Goal: Task Accomplishment & Management: Use online tool/utility

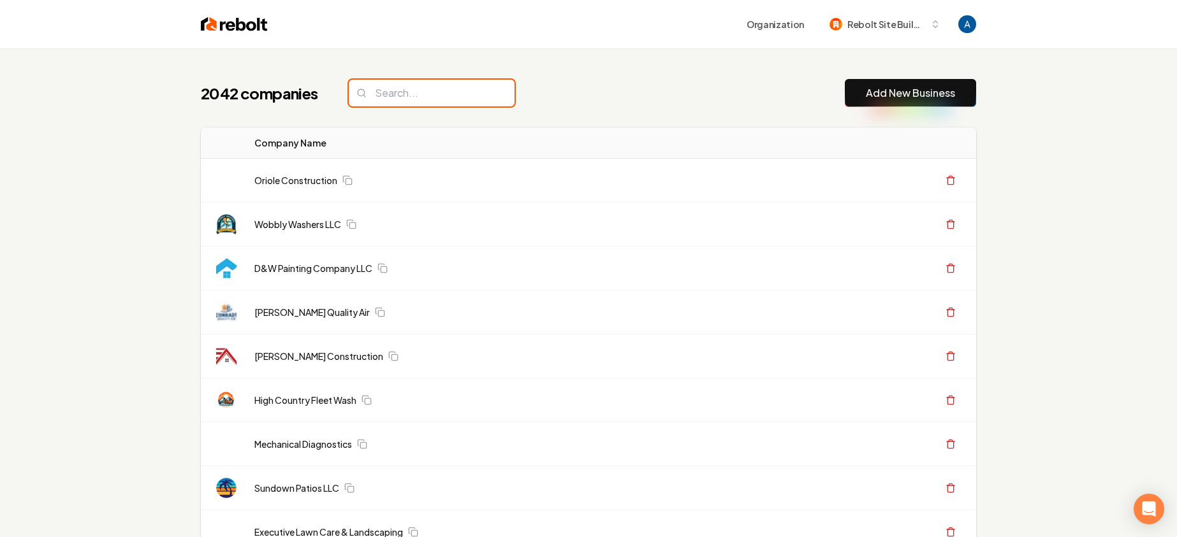
click at [408, 94] on input "search" at bounding box center [432, 93] width 166 height 27
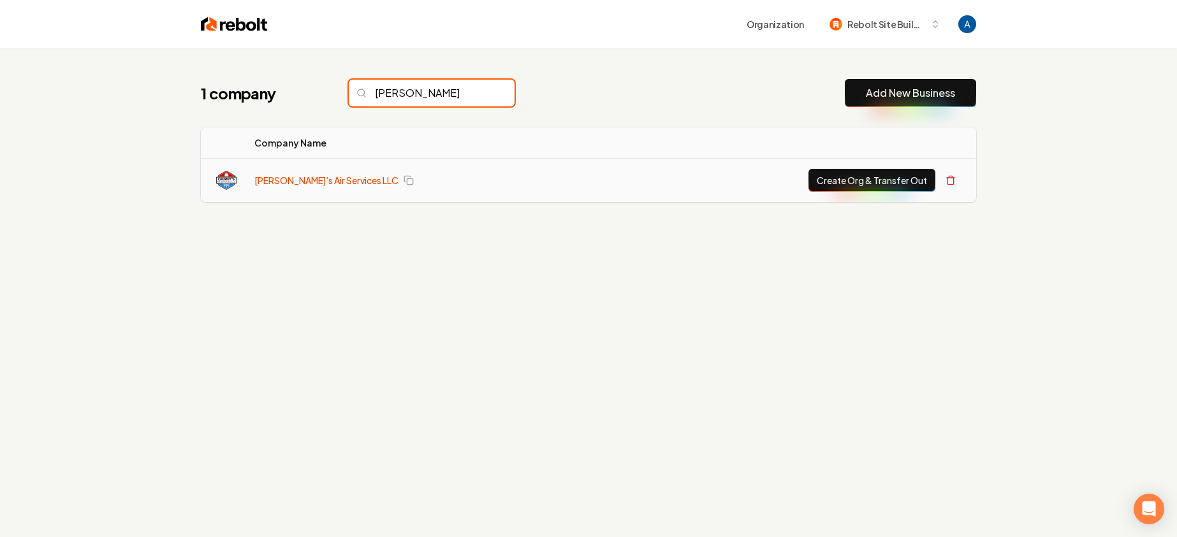
type input "danny"
click at [295, 175] on link "[PERSON_NAME]’s Air Services LLC" at bounding box center [326, 180] width 144 height 13
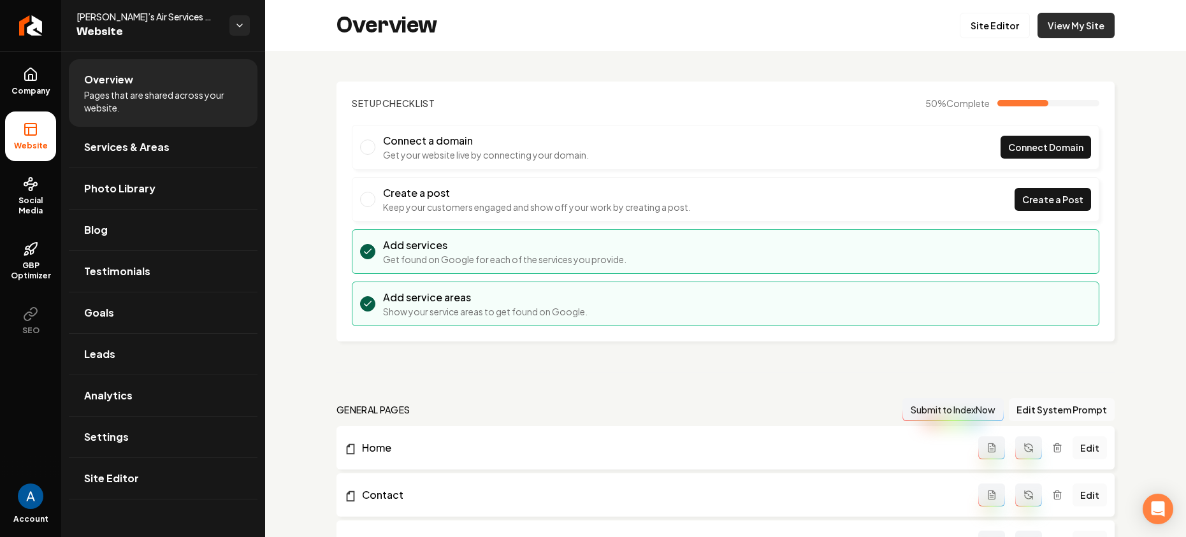
click at [1057, 31] on link "View My Site" at bounding box center [1076, 25] width 77 height 25
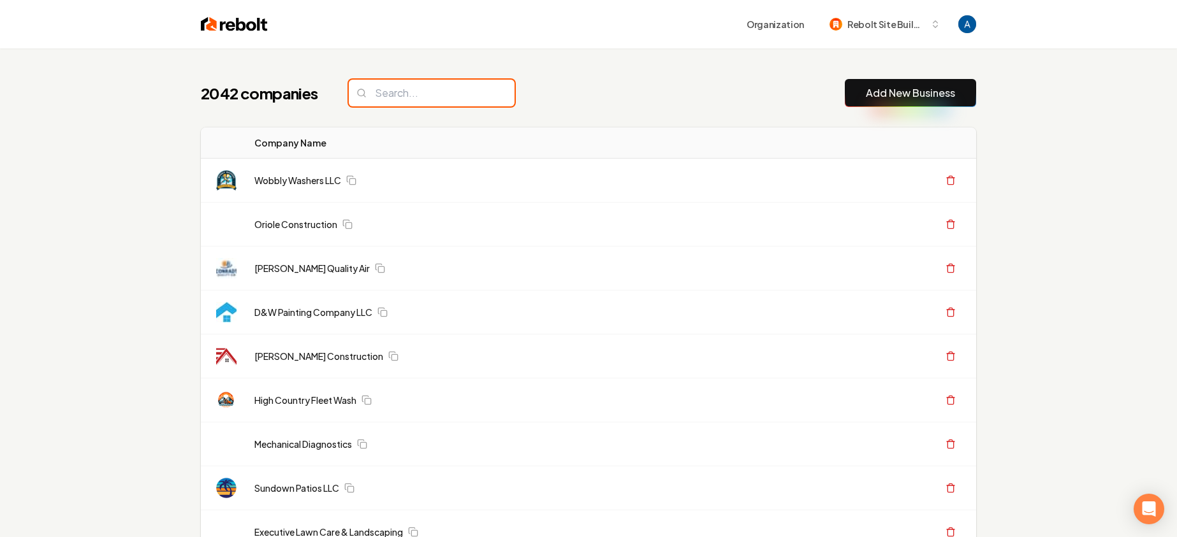
click at [409, 98] on input "search" at bounding box center [432, 93] width 166 height 27
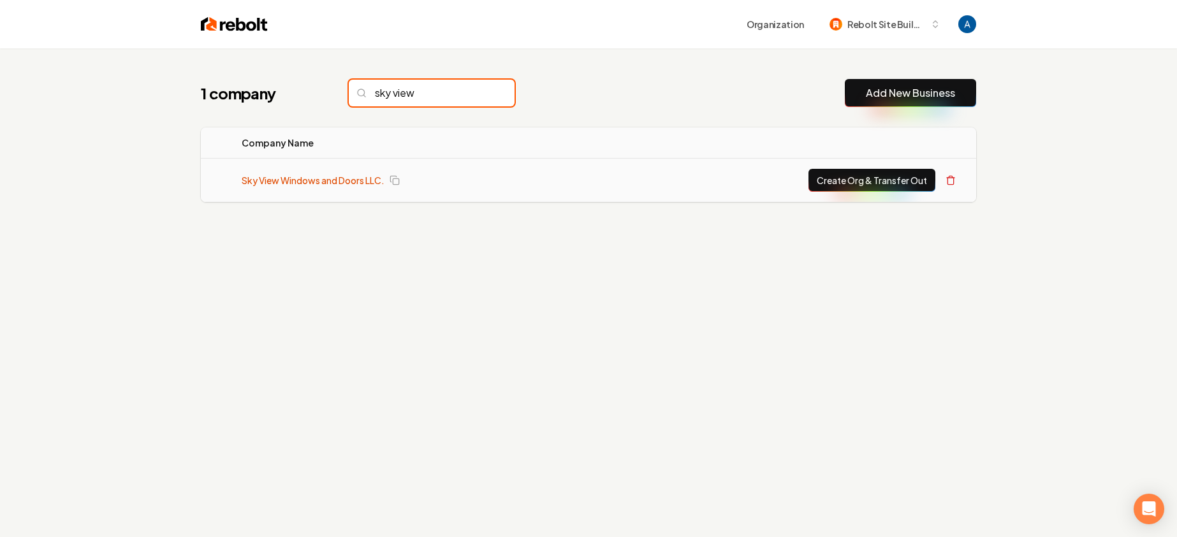
type input "sky view"
click at [335, 175] on link "Sky View Windows and Doors LLC." at bounding box center [313, 180] width 143 height 13
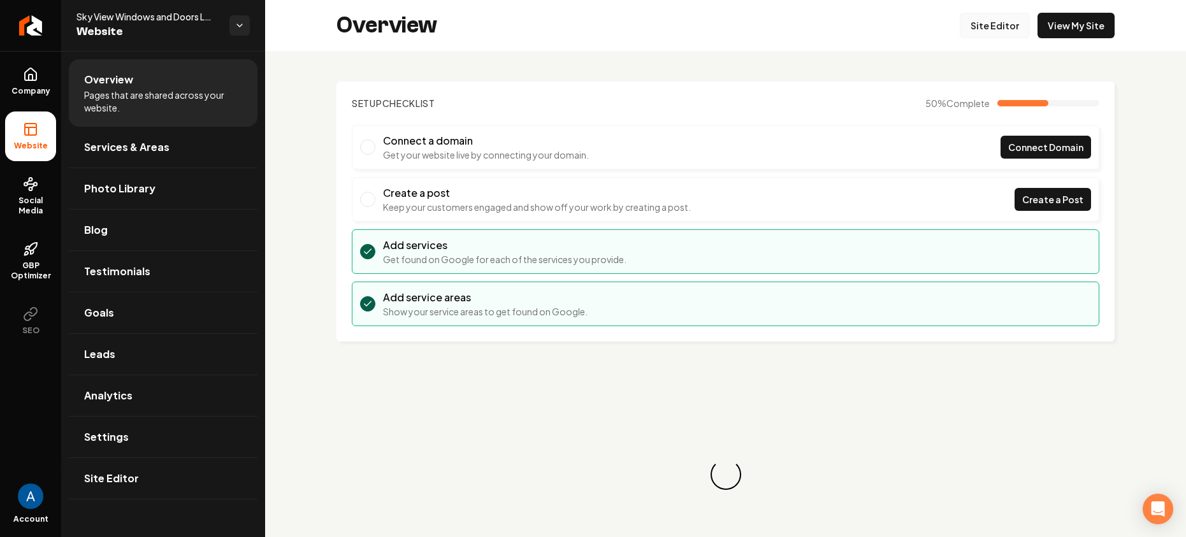
click at [996, 26] on link "Site Editor" at bounding box center [995, 25] width 70 height 25
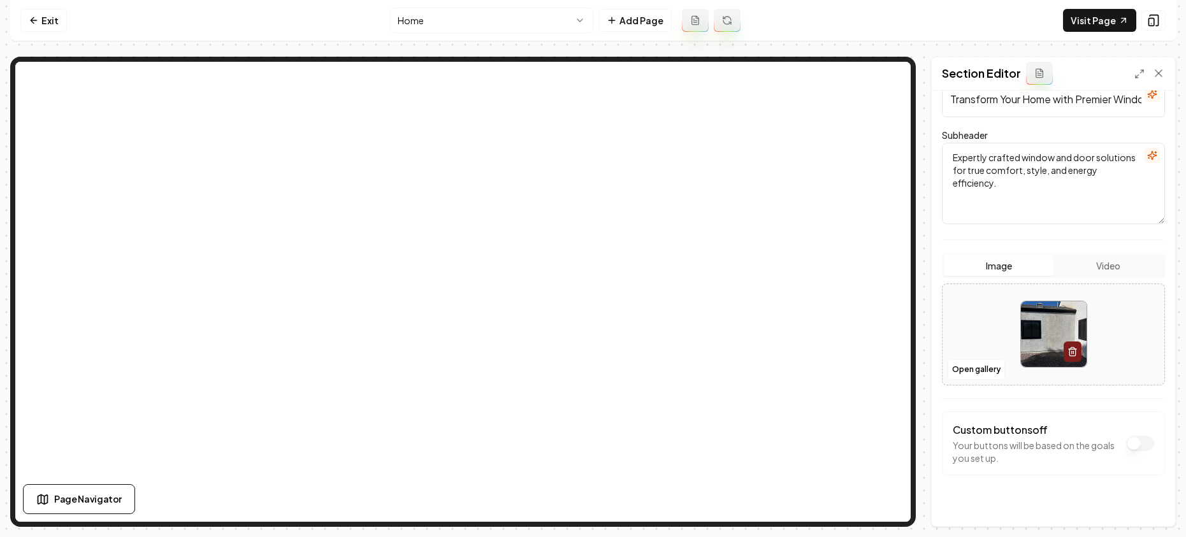
scroll to position [121, 0]
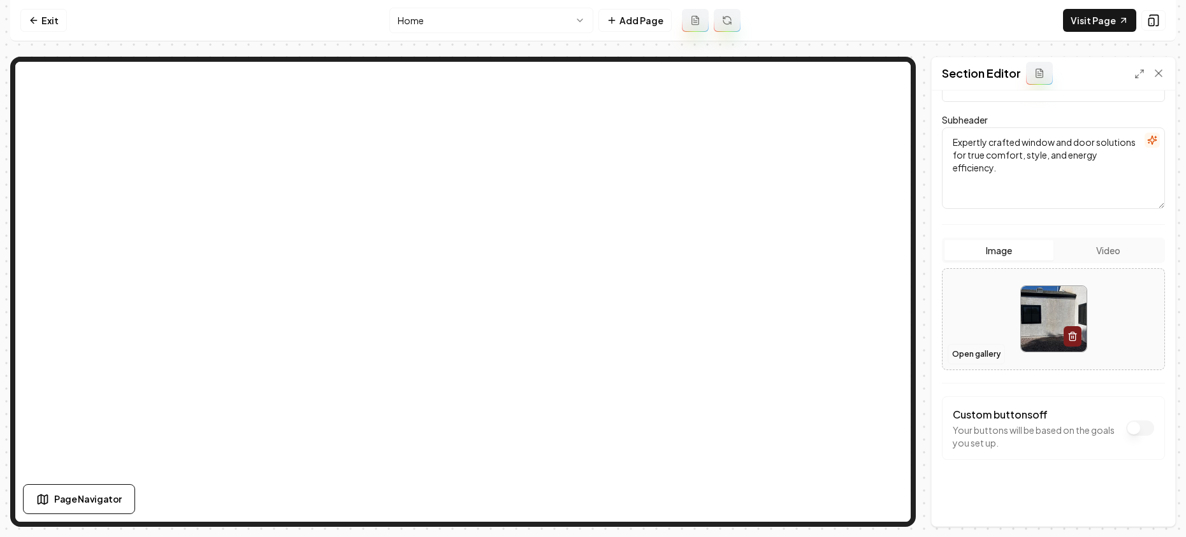
click at [970, 361] on button "Open gallery" at bounding box center [976, 354] width 57 height 20
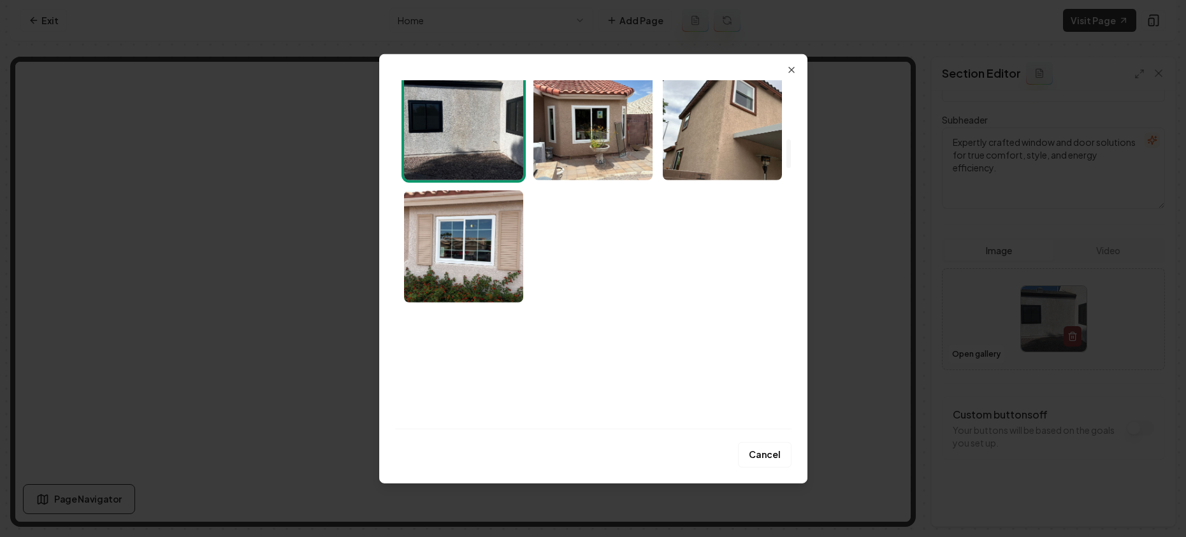
scroll to position [807, 0]
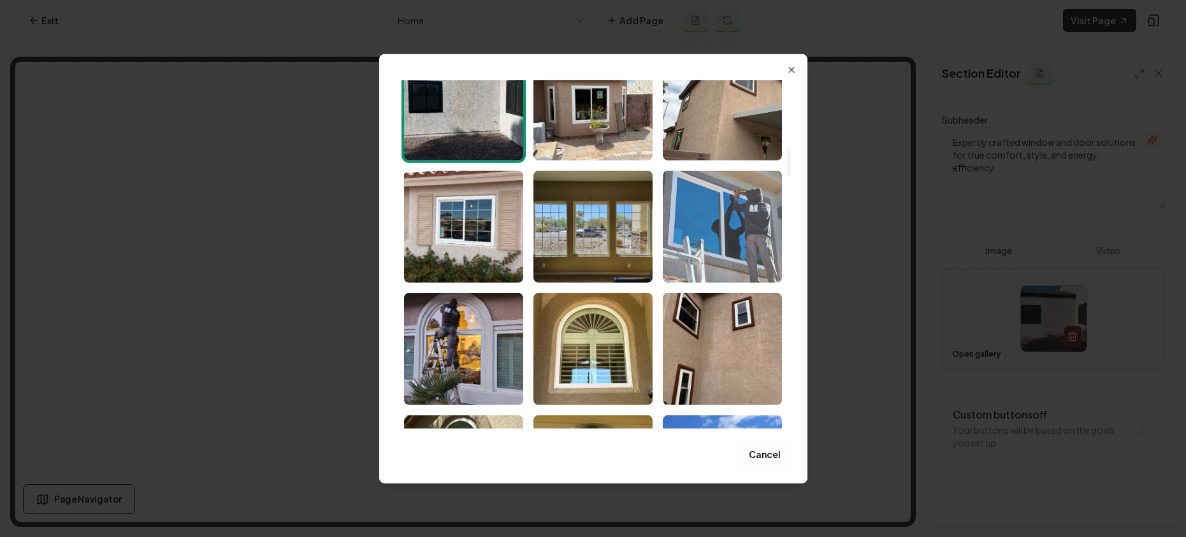
click at [730, 235] on img "Select image image_68a36df65c7cd75eb8a48642.jpeg" at bounding box center [722, 226] width 119 height 112
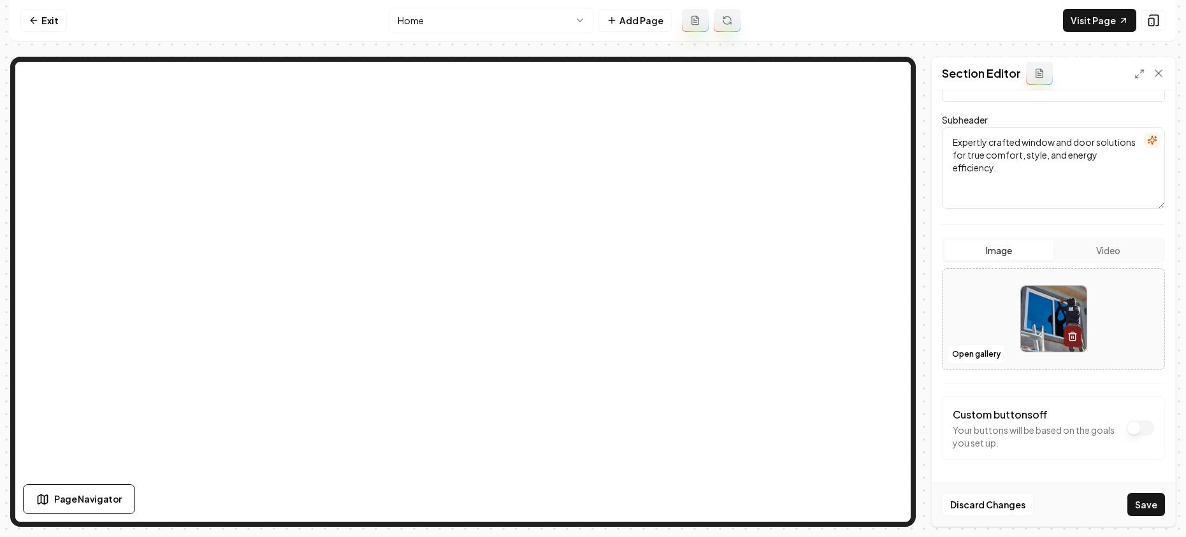
click at [1145, 509] on button "Save" at bounding box center [1147, 504] width 38 height 23
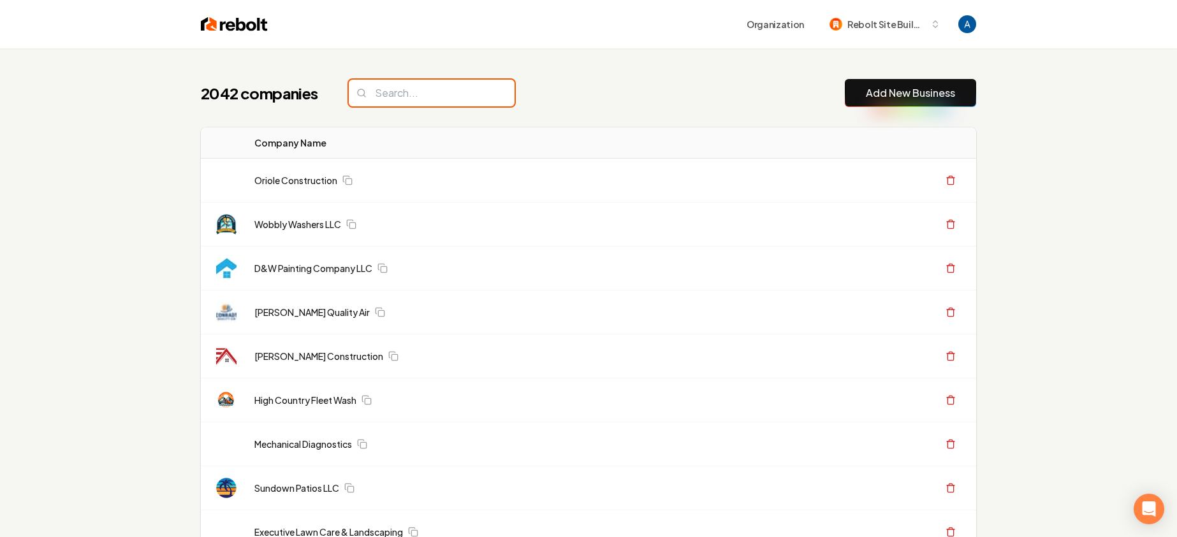
click at [392, 99] on input "search" at bounding box center [432, 93] width 166 height 27
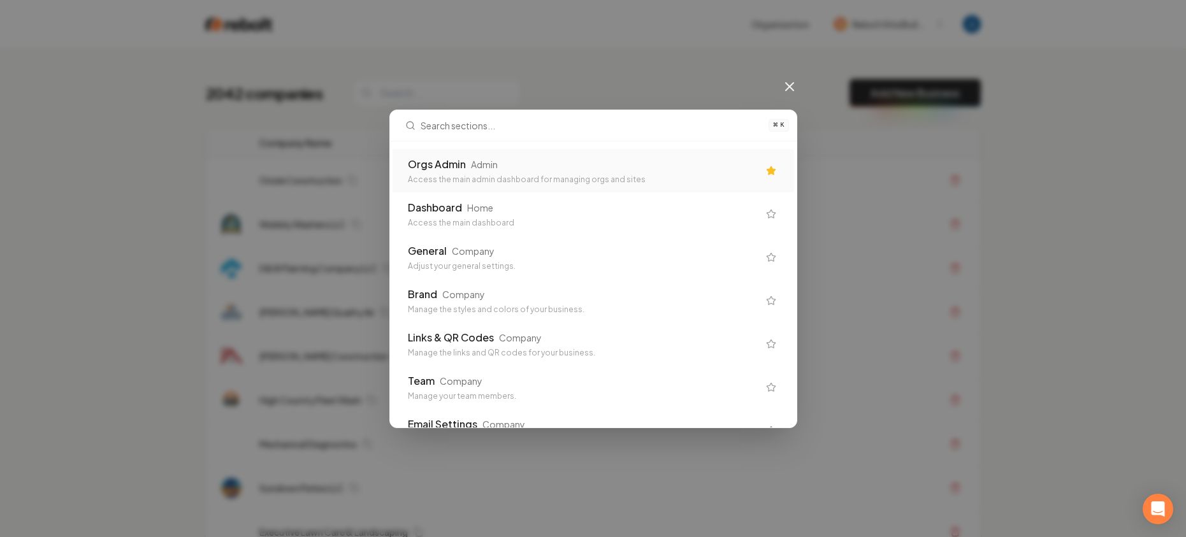
click at [558, 161] on div "Orgs Admin Admin" at bounding box center [583, 164] width 351 height 15
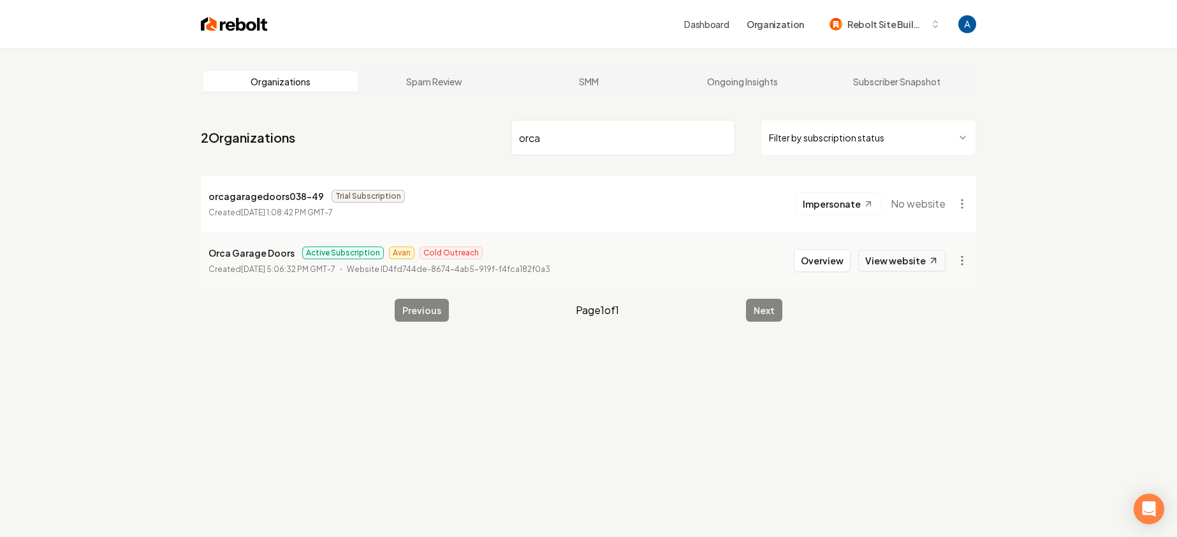
type input "orca"
click at [870, 265] on link "View website" at bounding box center [901, 261] width 87 height 22
